Goal: Register for event/course

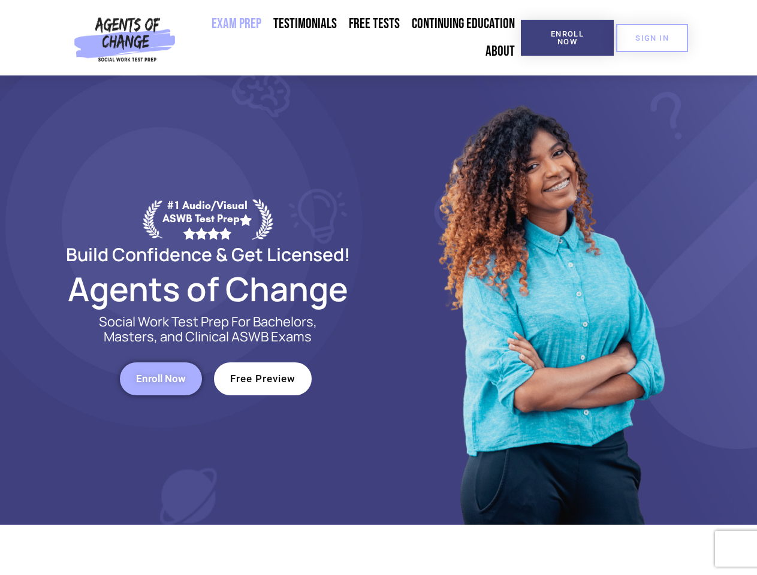
click at [379, 288] on div at bounding box center [550, 301] width 342 height 450
click at [567, 38] on span "Enroll Now" at bounding box center [567, 38] width 55 height 16
click at [652, 38] on span "SIGN IN" at bounding box center [652, 38] width 34 height 8
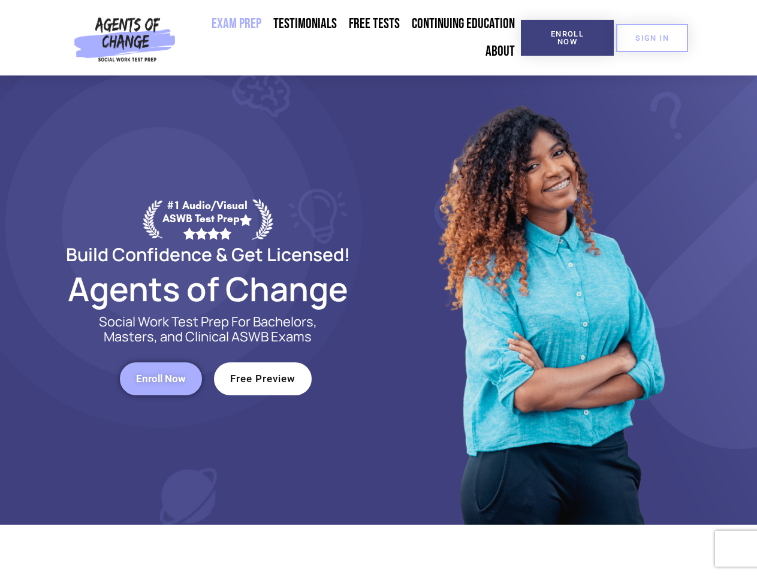
click at [161, 379] on span "Enroll Now" at bounding box center [161, 379] width 50 height 10
click at [263, 379] on span "Free Preview" at bounding box center [262, 379] width 65 height 10
